Goal: Information Seeking & Learning: Learn about a topic

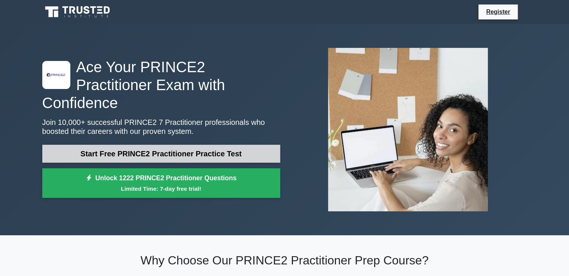
click at [190, 145] on link "Start Free PRINCE2 Practitioner Practice Test" at bounding box center [161, 154] width 238 height 18
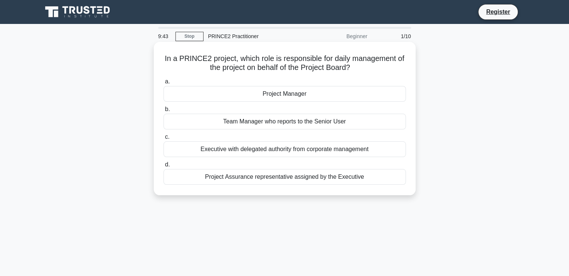
click at [272, 95] on div "Project Manager" at bounding box center [284, 94] width 242 height 16
click at [163, 84] on input "a. Project Manager" at bounding box center [163, 81] width 0 height 5
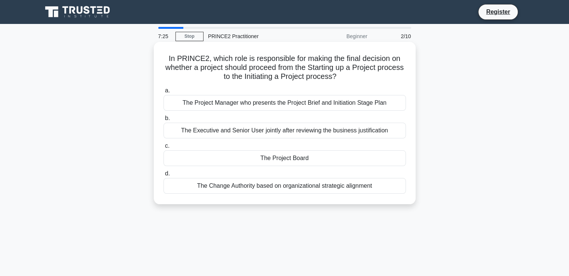
click at [181, 134] on div "The Executive and Senior User jointly after reviewing the business justification" at bounding box center [284, 131] width 242 height 16
click at [163, 121] on input "b. The Executive and Senior User jointly after reviewing the business justifica…" at bounding box center [163, 118] width 0 height 5
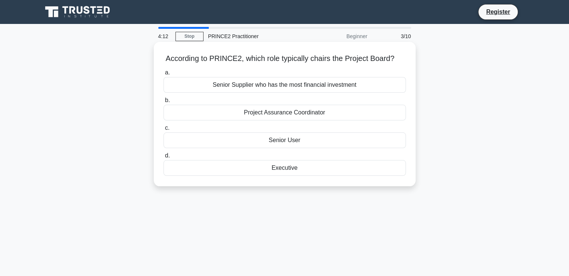
click at [253, 142] on div "Senior User" at bounding box center [284, 140] width 242 height 16
click at [163, 131] on input "c. Senior User" at bounding box center [163, 128] width 0 height 5
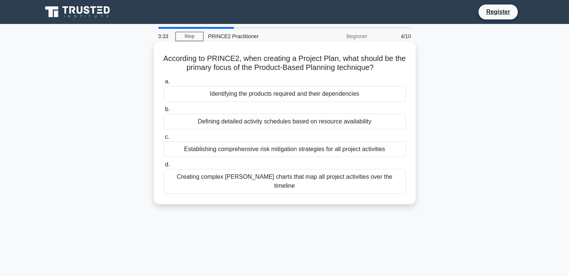
click at [286, 94] on div "Identifying the products required and their dependencies" at bounding box center [284, 94] width 242 height 16
click at [163, 84] on input "a. Identifying the products required and their dependencies" at bounding box center [163, 81] width 0 height 5
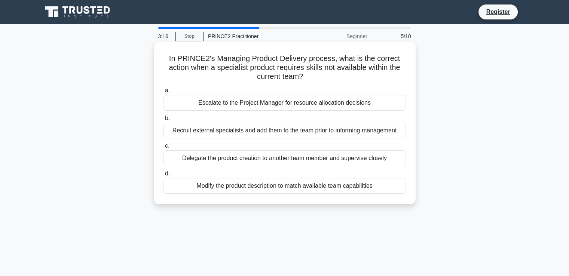
click at [325, 106] on div "Escalate to the Project Manager for resource allocation decisions" at bounding box center [284, 103] width 242 height 16
click at [163, 93] on input "a. Escalate to the Project Manager for resource allocation decisions" at bounding box center [163, 90] width 0 height 5
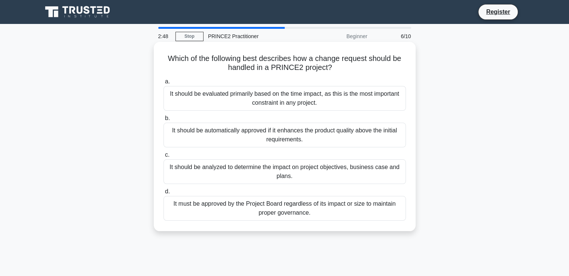
click at [310, 177] on div "It should be analyzed to determine the impact on project objectives, business c…" at bounding box center [284, 171] width 242 height 25
click at [163, 157] on input "c. It should be analyzed to determine the impact on project objectives, busines…" at bounding box center [163, 155] width 0 height 5
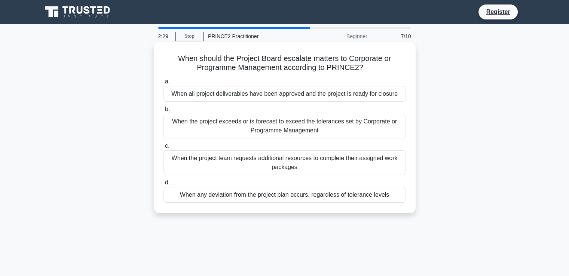
click at [326, 132] on div "When the project exceeds or is forecast to exceed the tolerances set by Corpora…" at bounding box center [284, 126] width 242 height 25
click at [163, 112] on input "b. When the project exceeds or is forecast to exceed the tolerances set by Corp…" at bounding box center [163, 109] width 0 height 5
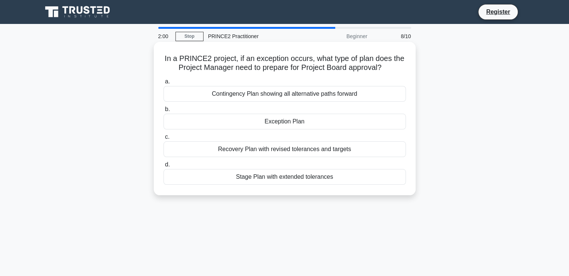
click at [318, 123] on div "Exception Plan" at bounding box center [284, 122] width 242 height 16
click at [163, 112] on input "b. Exception Plan" at bounding box center [163, 109] width 0 height 5
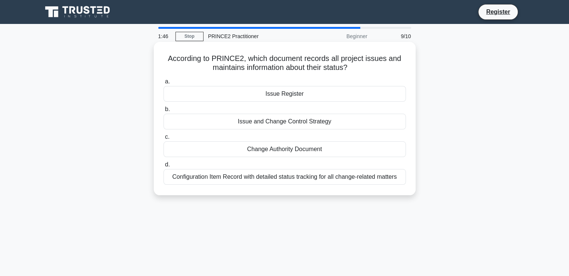
click at [319, 95] on div "Issue Register" at bounding box center [284, 94] width 242 height 16
click at [163, 84] on input "a. Issue Register" at bounding box center [163, 81] width 0 height 5
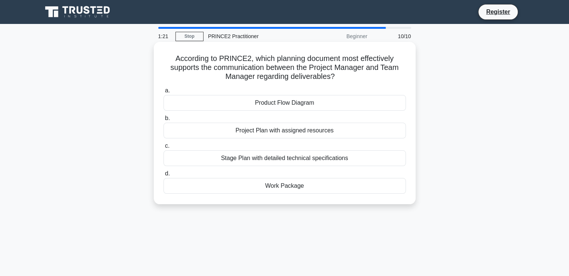
click at [312, 186] on div "Work Package" at bounding box center [284, 186] width 242 height 16
click at [163, 176] on input "d. Work Package" at bounding box center [163, 173] width 0 height 5
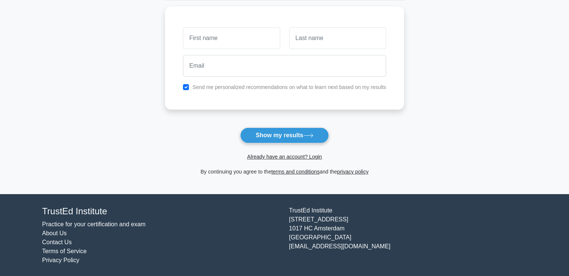
scroll to position [100, 0]
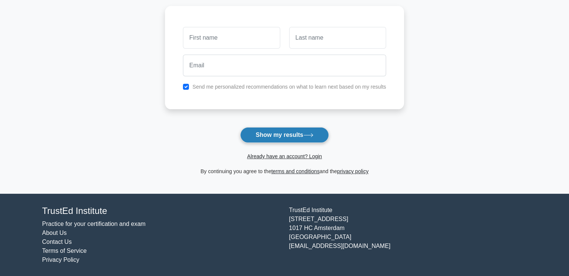
click at [286, 137] on button "Show my results" at bounding box center [284, 135] width 88 height 16
click at [422, 128] on main "Wait, there is more! Continue to see your result The test is finished and the" at bounding box center [284, 58] width 569 height 269
